Goal: Information Seeking & Learning: Learn about a topic

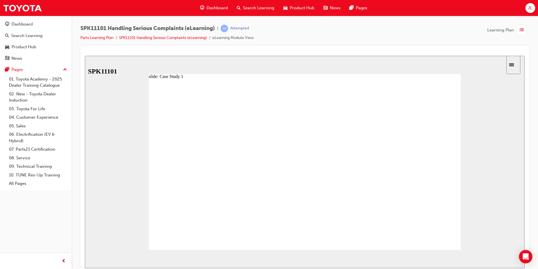
radio input "true"
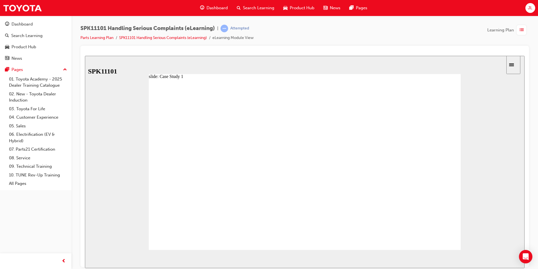
radio input "true"
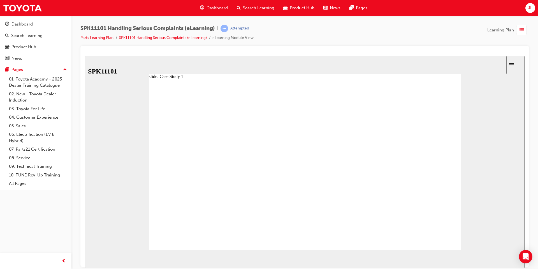
radio input "true"
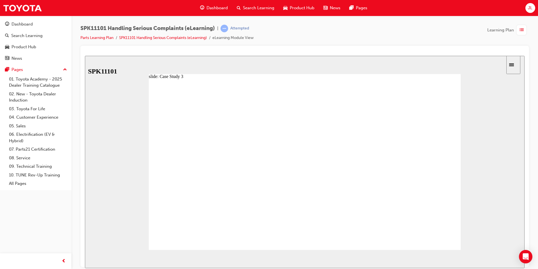
drag, startPoint x: 294, startPoint y: 145, endPoint x: 297, endPoint y: 143, distance: 3.4
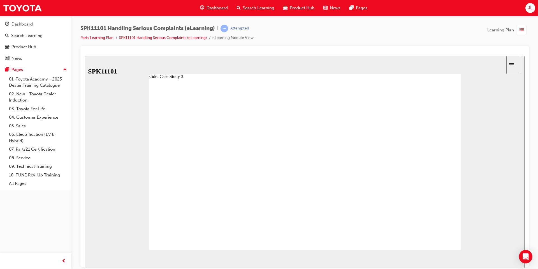
drag, startPoint x: 292, startPoint y: 144, endPoint x: 385, endPoint y: 174, distance: 97.7
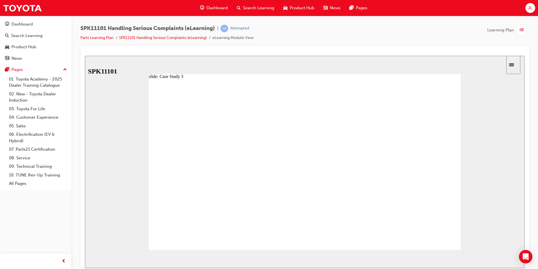
click at [275, 72] on div "slide: Case Study 3 Back to top SUBMIT NEXT PREV Menu Introduction Title Module…" at bounding box center [304, 161] width 439 height 212
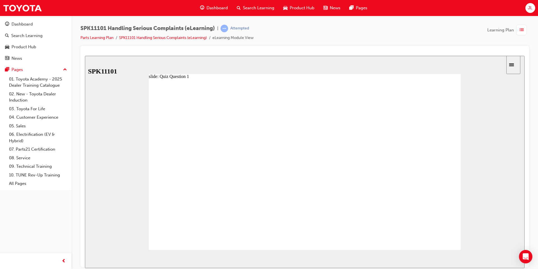
radio input "true"
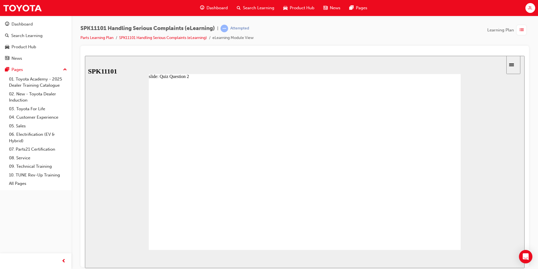
radio input "true"
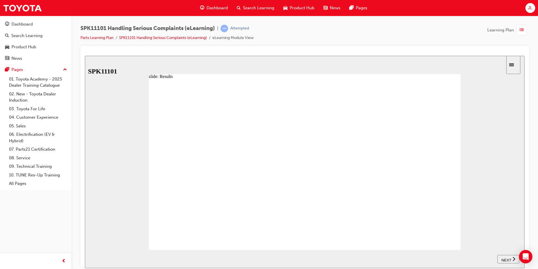
click at [506, 264] on nav "SUBMIT NEXT PREV" at bounding box center [508, 258] width 22 height 18
click at [505, 257] on span "NEXT" at bounding box center [506, 259] width 10 height 4
